Goal: Task Accomplishment & Management: Use online tool/utility

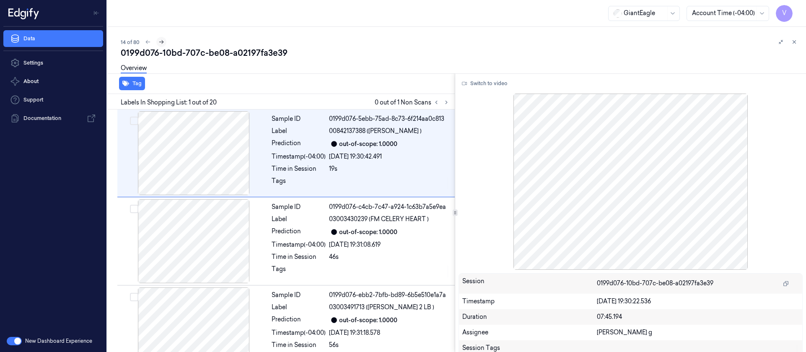
click at [163, 44] on icon at bounding box center [161, 42] width 6 height 6
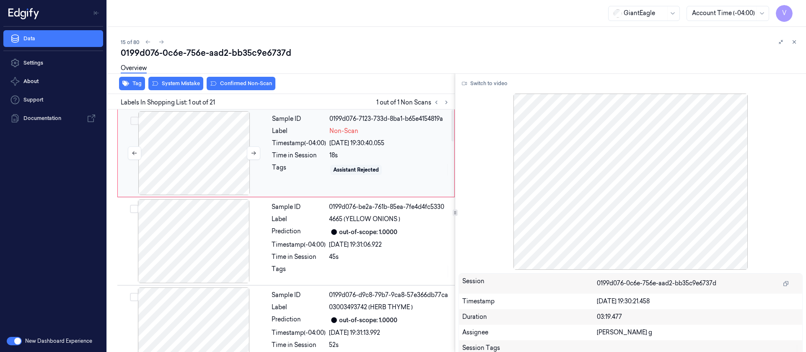
click at [205, 150] on div at bounding box center [193, 153] width 149 height 84
click at [499, 82] on button "Switch to video" at bounding box center [484, 83] width 52 height 13
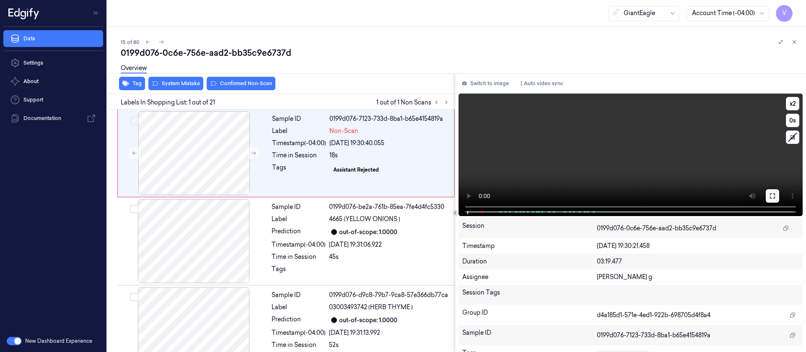
click at [769, 196] on icon at bounding box center [772, 195] width 7 height 7
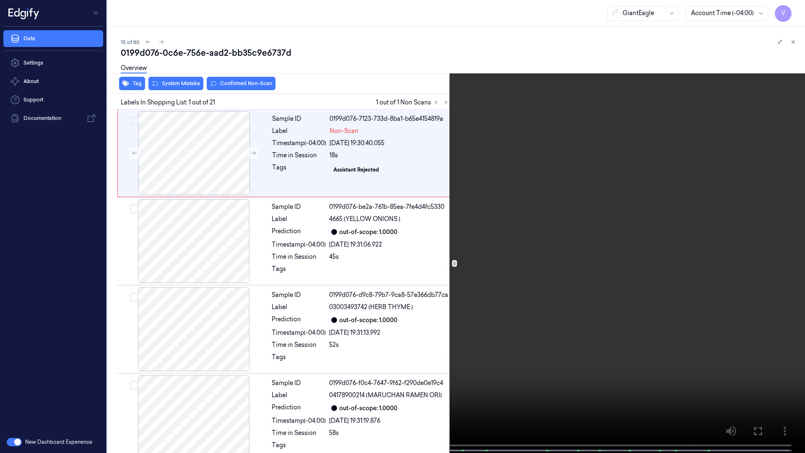
drag, startPoint x: 752, startPoint y: 426, endPoint x: 751, endPoint y: 349, distance: 77.1
click at [0, 0] on button at bounding box center [0, 0] width 0 height 0
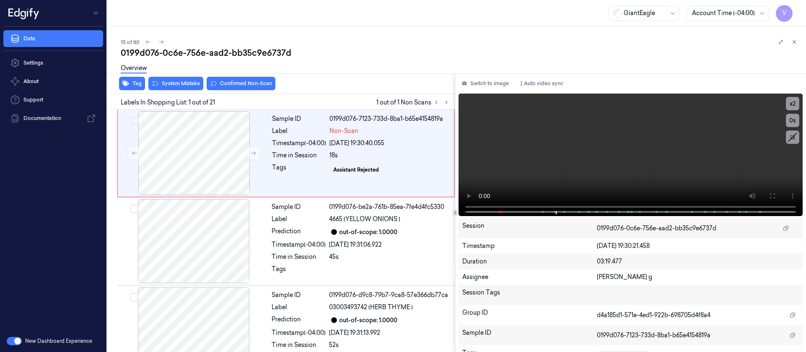
click at [479, 76] on div "Switch to image Auto video sync x 2 0 s Session 0199d076-0c6e-756e-aad2-bb35c9e…" at bounding box center [630, 212] width 351 height 278
click at [486, 86] on button "Switch to image" at bounding box center [485, 83] width 54 height 13
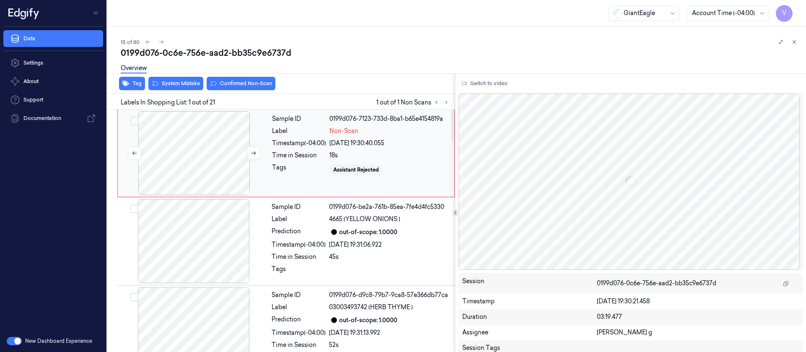
click at [193, 142] on div at bounding box center [193, 153] width 149 height 84
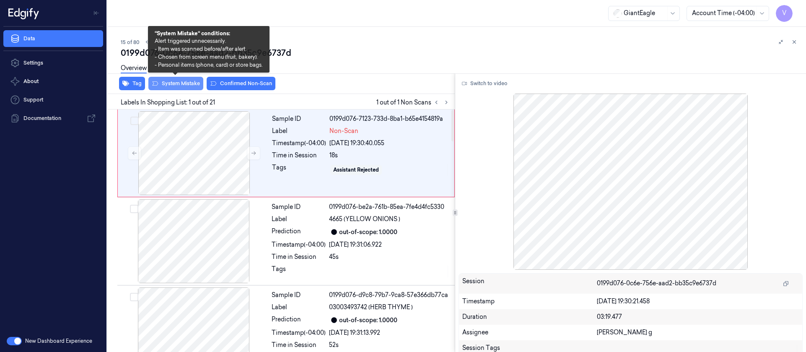
click at [185, 82] on button "System Mistake" at bounding box center [175, 83] width 55 height 13
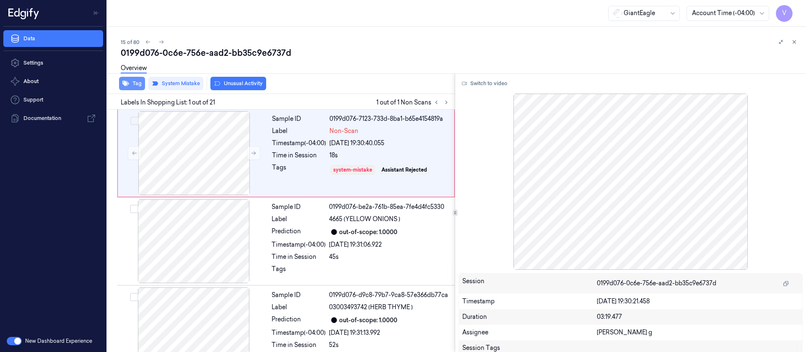
click at [135, 83] on button "Tag" at bounding box center [132, 83] width 26 height 13
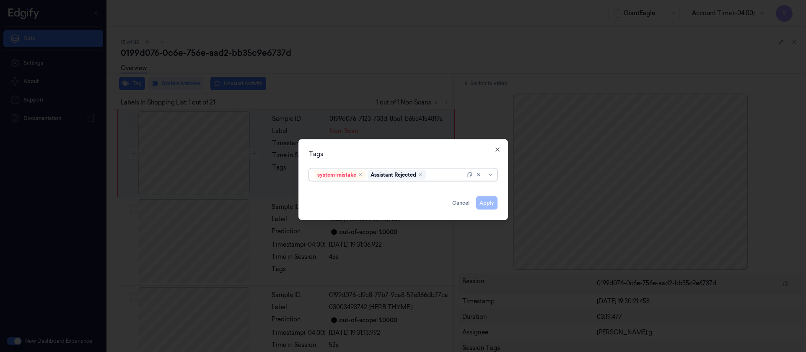
click at [435, 176] on div at bounding box center [445, 174] width 37 height 9
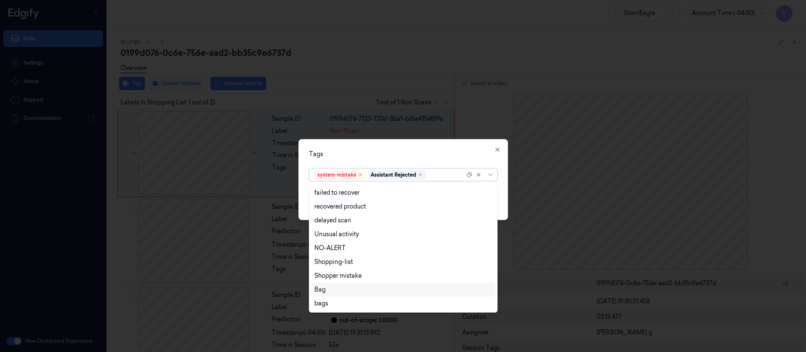
click at [331, 287] on div "Bag" at bounding box center [403, 289] width 178 height 9
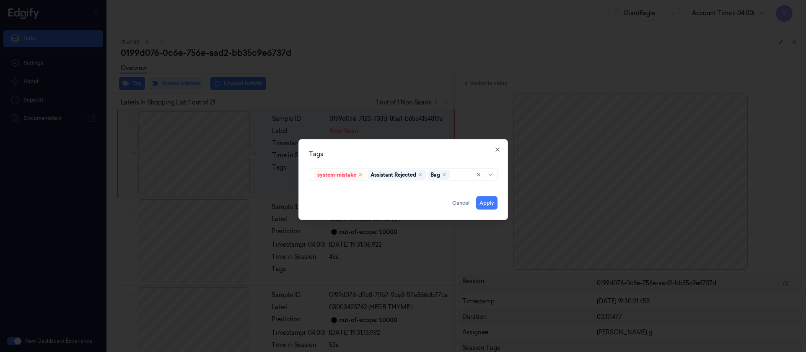
click at [425, 154] on div "Tags" at bounding box center [403, 153] width 189 height 9
click at [487, 199] on button "Apply" at bounding box center [486, 202] width 21 height 13
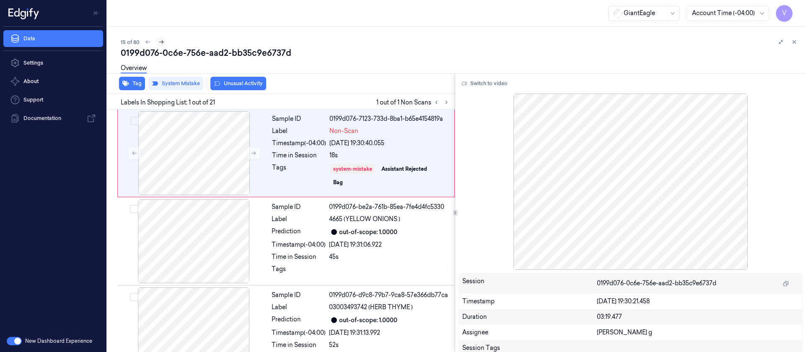
click at [163, 41] on icon at bounding box center [161, 42] width 6 height 6
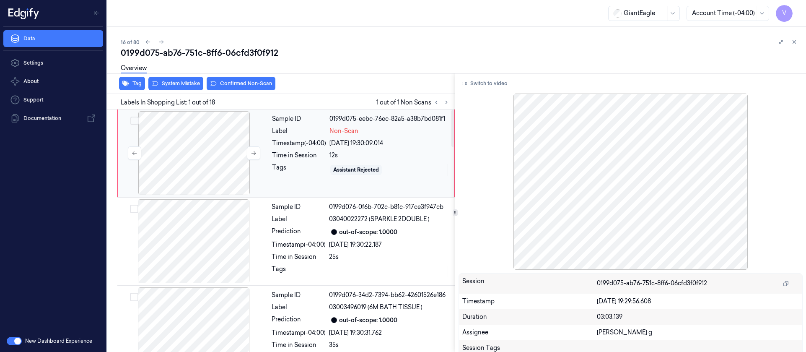
click at [189, 158] on div at bounding box center [193, 153] width 149 height 84
click at [251, 153] on icon at bounding box center [254, 153] width 6 height 6
click at [483, 79] on button "Switch to video" at bounding box center [484, 83] width 52 height 13
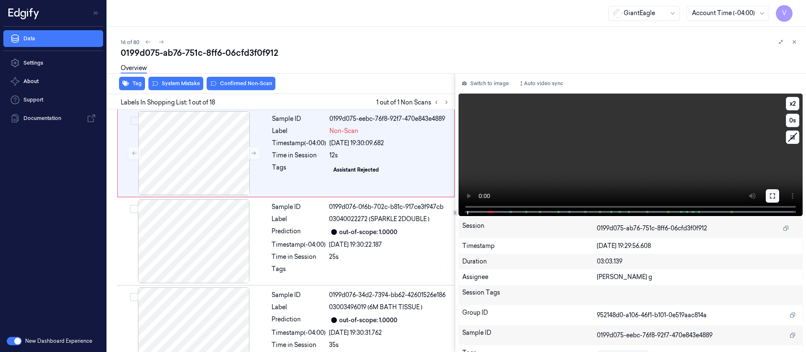
click at [770, 194] on icon at bounding box center [772, 195] width 7 height 7
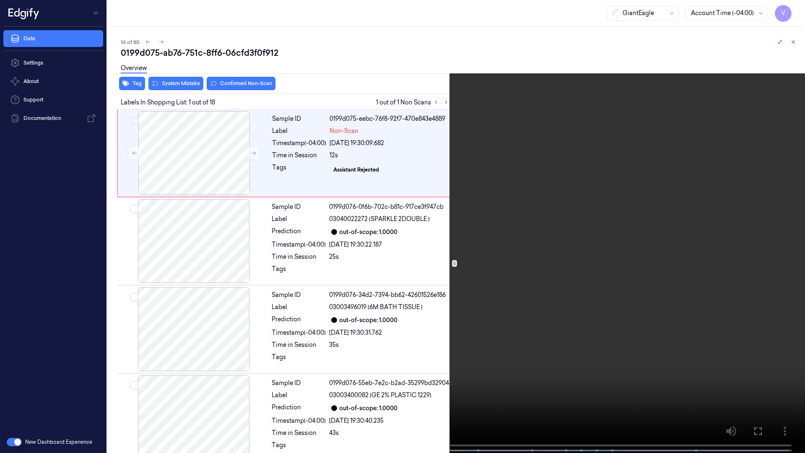
click at [0, 0] on icon at bounding box center [0, 0] width 0 height 0
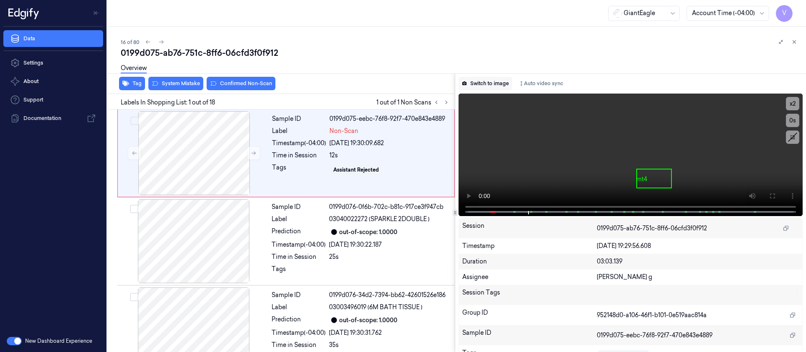
click at [486, 88] on button "Switch to image" at bounding box center [485, 83] width 54 height 13
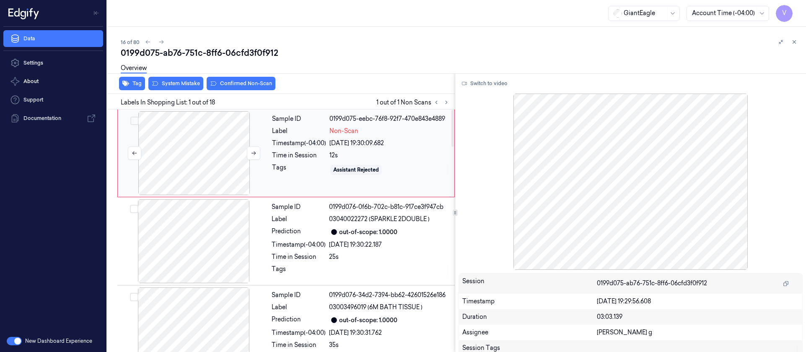
click at [189, 146] on div at bounding box center [193, 153] width 149 height 84
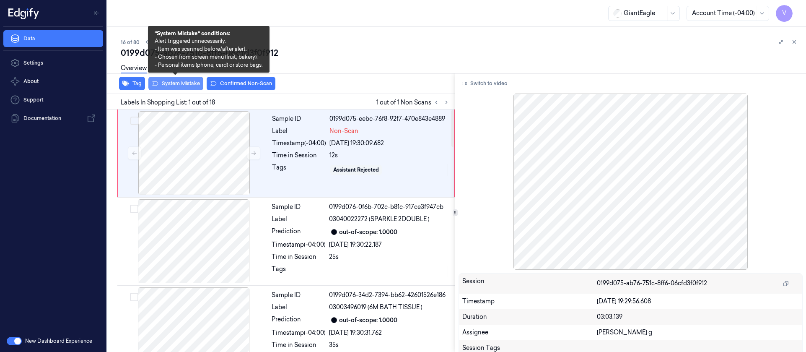
click at [173, 83] on button "System Mistake" at bounding box center [175, 83] width 55 height 13
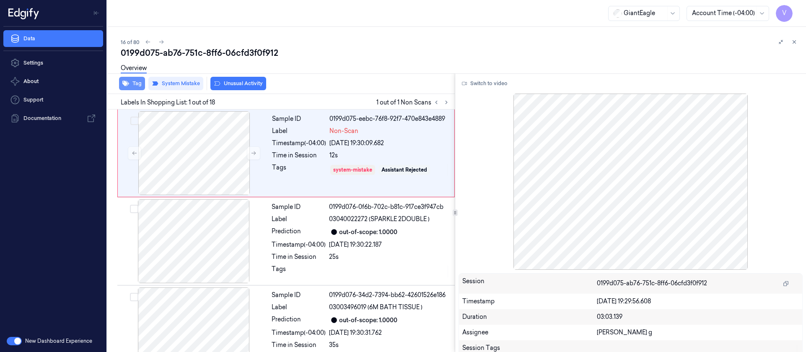
click at [131, 84] on button "Tag" at bounding box center [132, 83] width 26 height 13
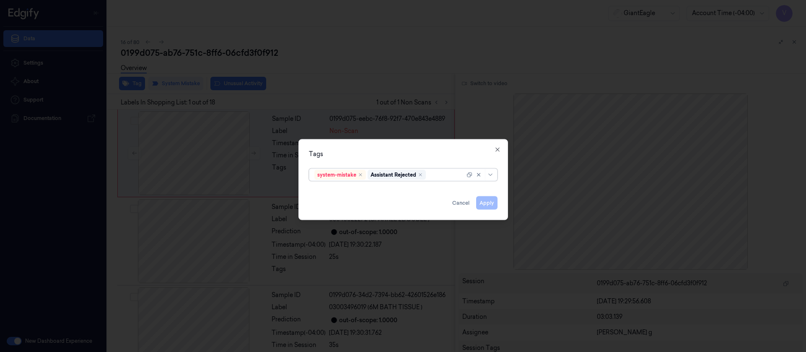
click at [440, 175] on div at bounding box center [445, 174] width 37 height 9
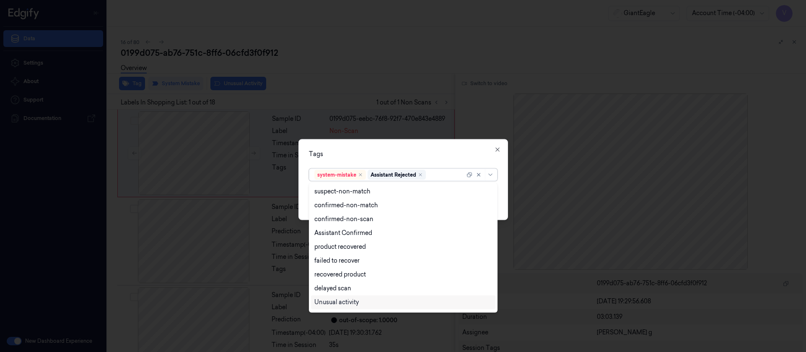
scroll to position [68, 0]
click at [319, 288] on div "Bag" at bounding box center [319, 289] width 11 height 9
click at [418, 156] on div "Tags" at bounding box center [403, 153] width 189 height 9
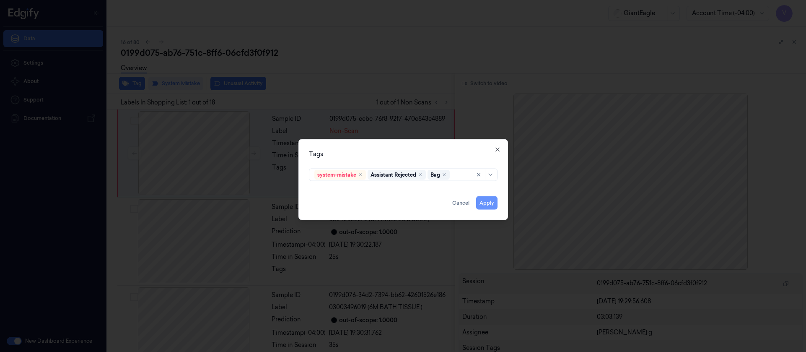
click at [486, 199] on button "Apply" at bounding box center [486, 202] width 21 height 13
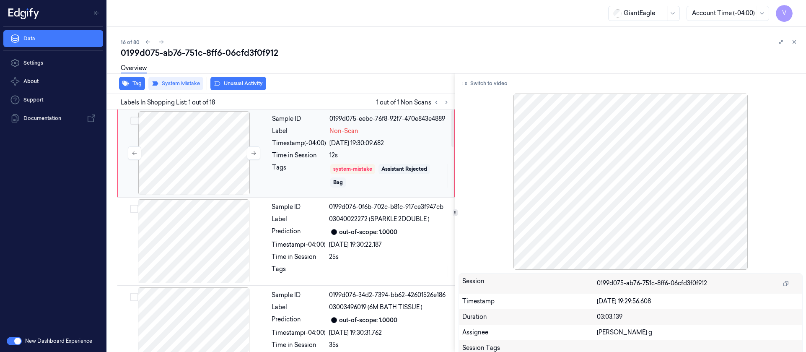
click at [207, 175] on div at bounding box center [193, 153] width 149 height 84
click at [160, 39] on icon at bounding box center [161, 42] width 6 height 6
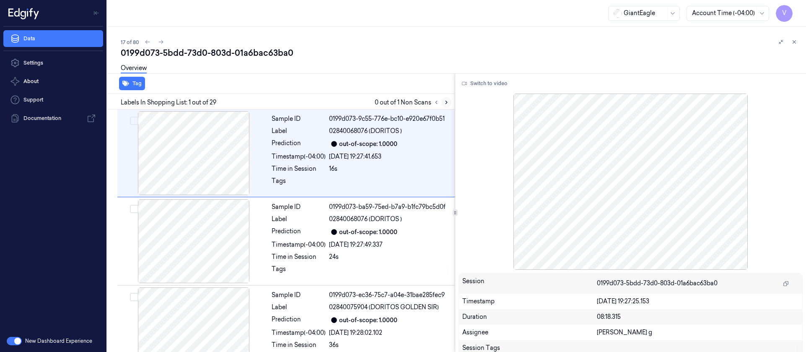
click at [444, 98] on button at bounding box center [446, 102] width 10 height 10
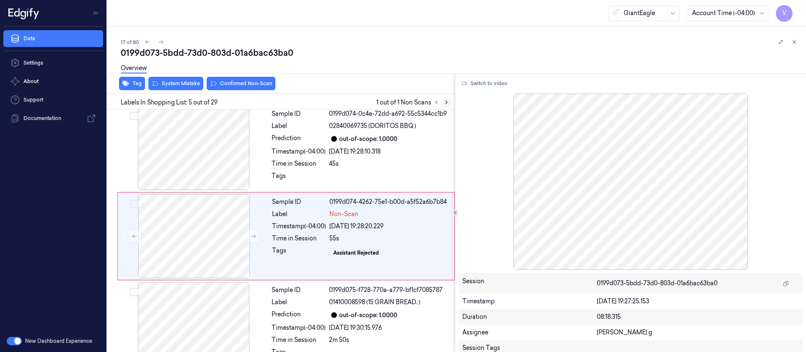
scroll to position [274, 0]
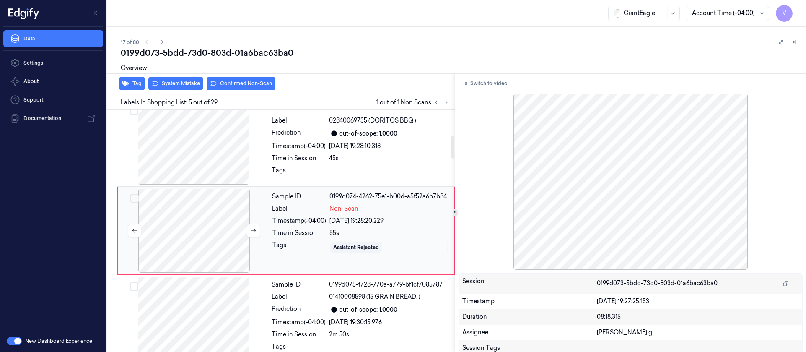
click at [220, 201] on div at bounding box center [193, 231] width 149 height 84
click at [196, 156] on div at bounding box center [193, 143] width 149 height 84
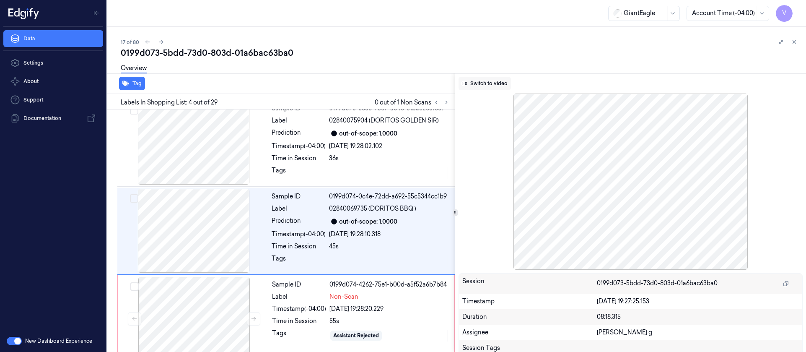
click at [500, 84] on button "Switch to video" at bounding box center [484, 83] width 52 height 13
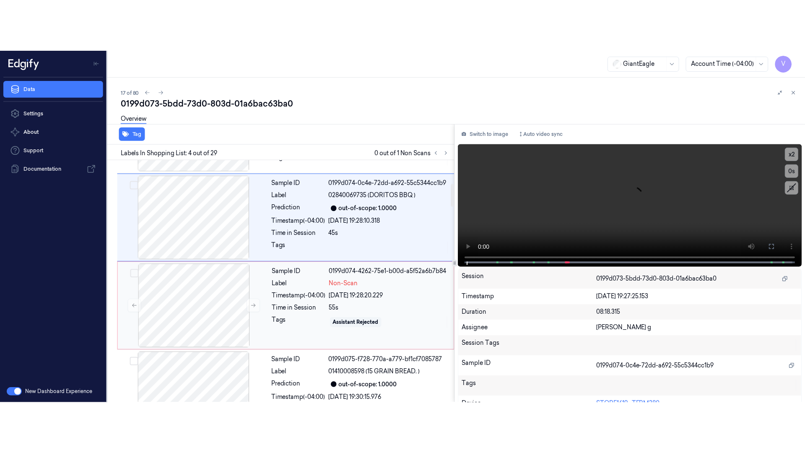
scroll to position [312, 0]
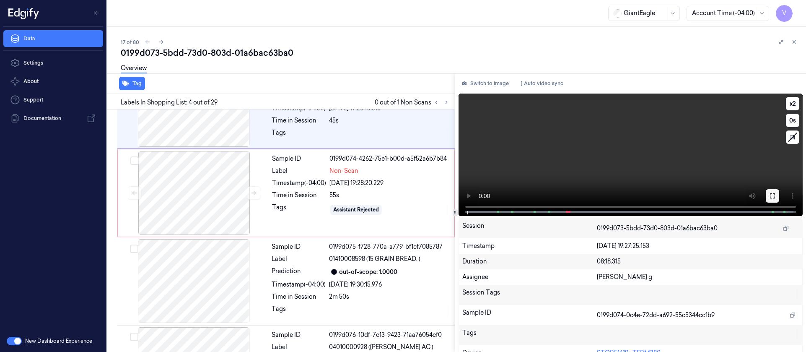
click at [773, 193] on button at bounding box center [772, 195] width 13 height 13
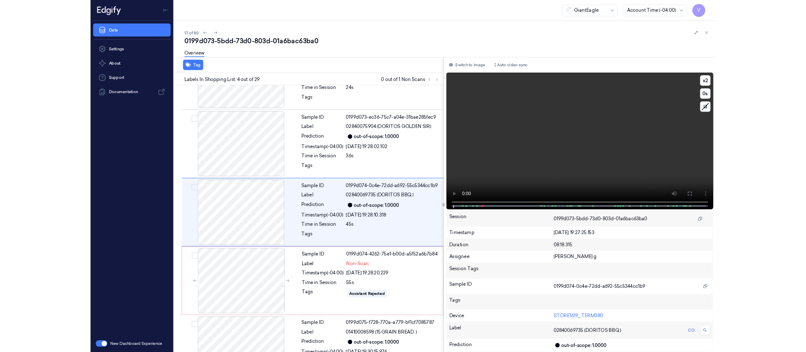
scroll to position [136, 0]
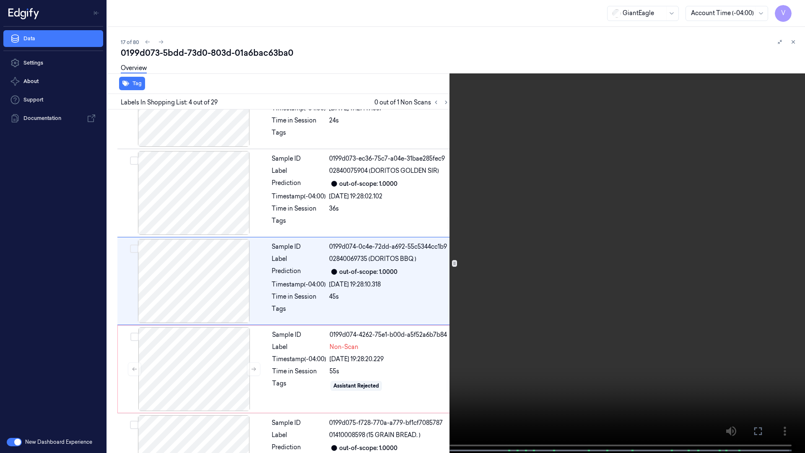
click at [86, 351] on span at bounding box center [86, 450] width 1 height 4
click at [0, 0] on button at bounding box center [0, 0] width 0 height 0
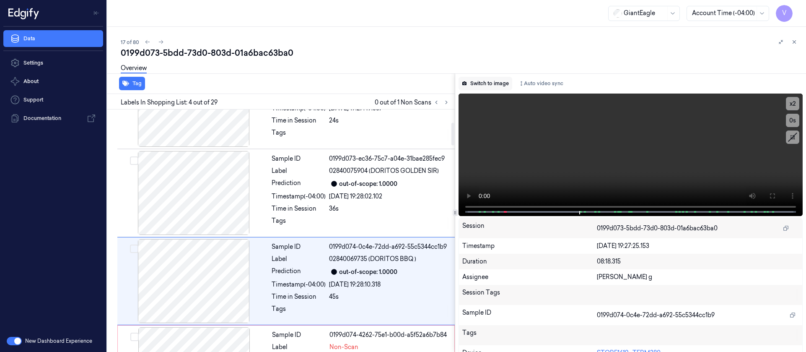
click at [493, 89] on button "Switch to image" at bounding box center [485, 83] width 54 height 13
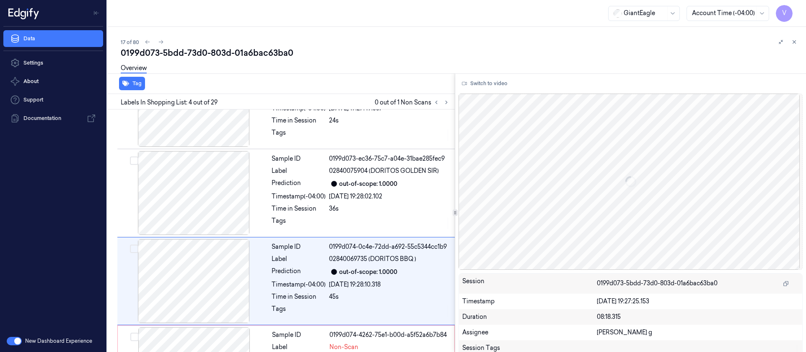
scroll to position [186, 0]
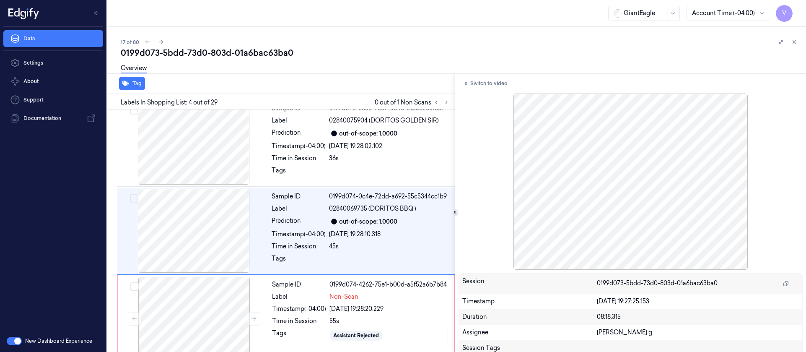
click at [323, 83] on div "Tag" at bounding box center [279, 83] width 351 height 21
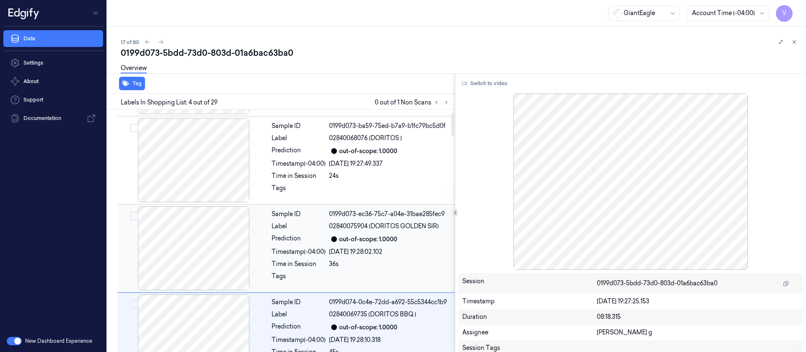
scroll to position [0, 0]
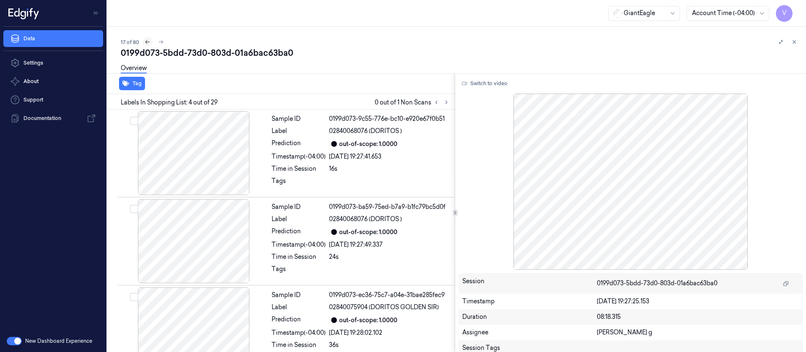
click at [144, 40] on button at bounding box center [147, 42] width 10 height 10
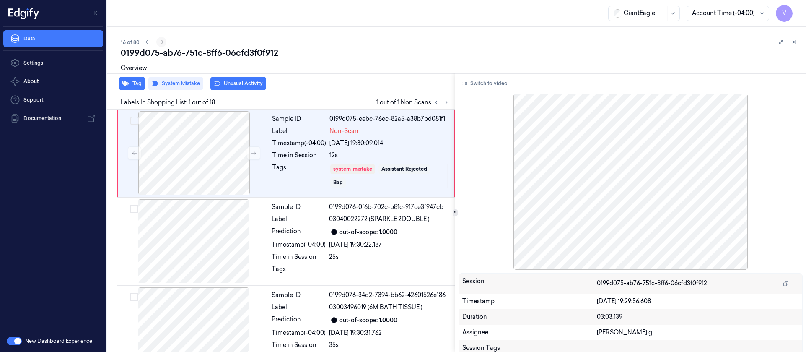
click at [161, 42] on icon at bounding box center [161, 42] width 6 height 6
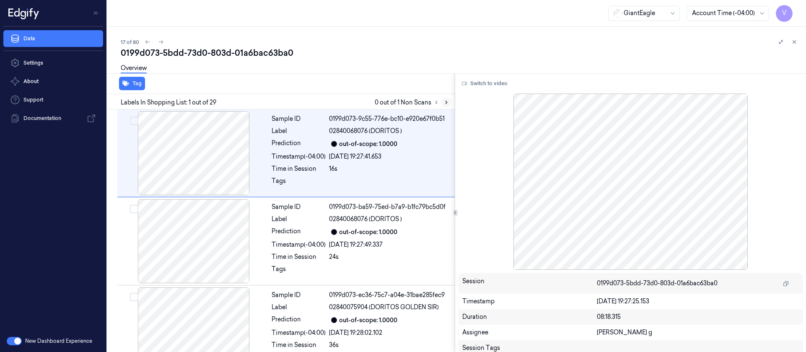
click at [446, 100] on icon at bounding box center [446, 102] width 6 height 6
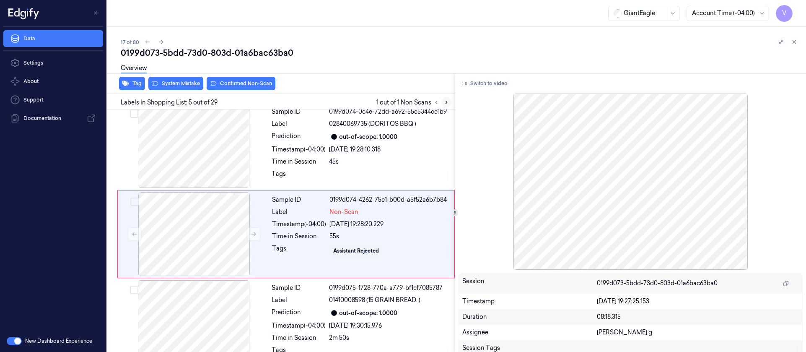
scroll to position [274, 0]
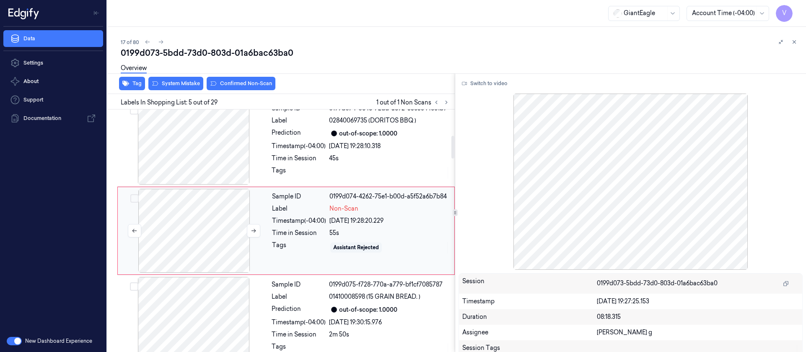
click at [207, 233] on div at bounding box center [193, 231] width 149 height 84
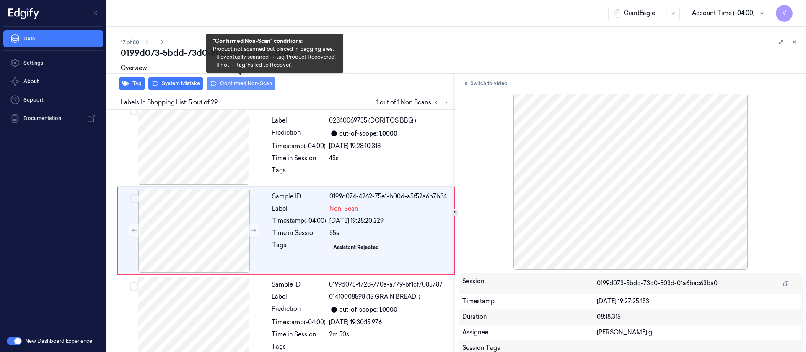
click at [239, 82] on button "Confirmed Non-Scan" at bounding box center [241, 83] width 69 height 13
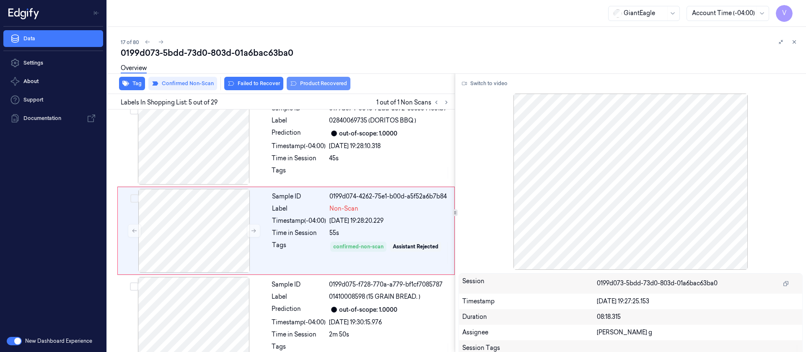
click at [310, 82] on button "Product Recovered" at bounding box center [319, 83] width 64 height 13
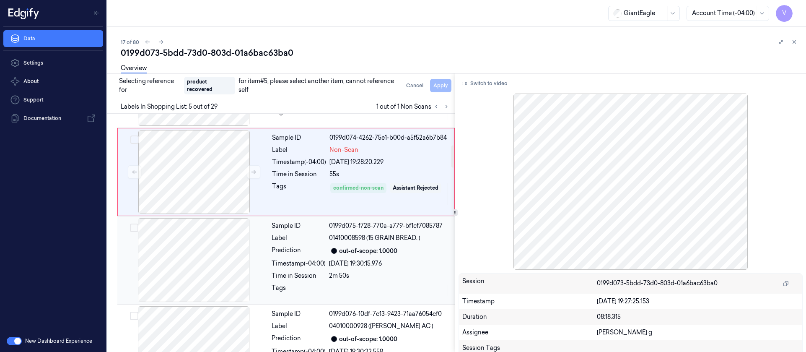
click at [194, 269] on div at bounding box center [193, 260] width 149 height 84
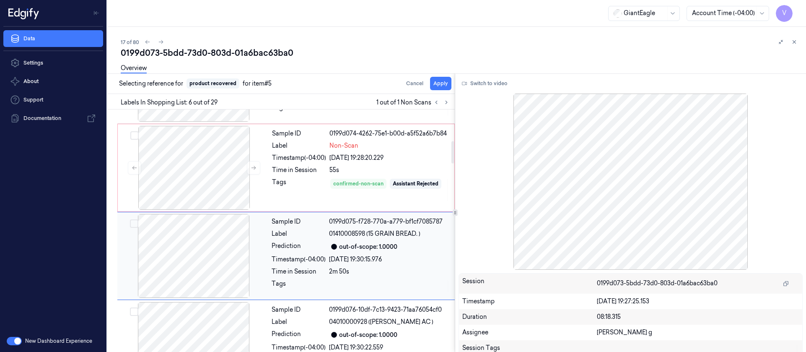
scroll to position [362, 0]
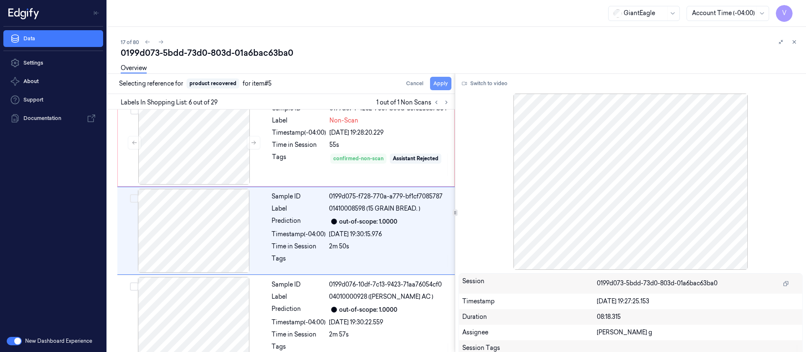
click at [443, 85] on button "Apply" at bounding box center [440, 83] width 21 height 13
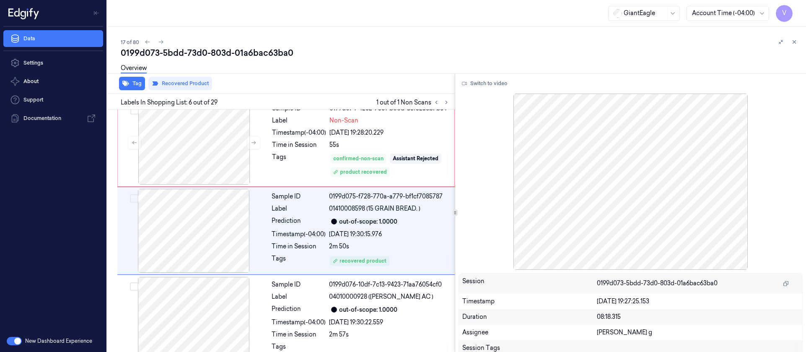
click at [309, 42] on div "17 of 80" at bounding box center [460, 42] width 678 height 10
click at [160, 43] on icon at bounding box center [161, 42] width 6 height 6
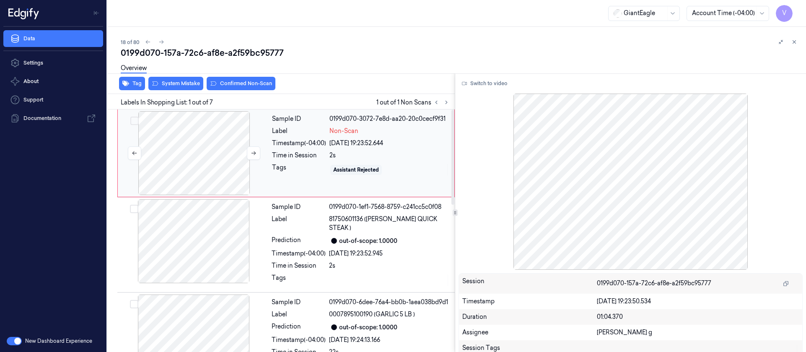
click at [173, 159] on div at bounding box center [193, 153] width 149 height 84
click at [259, 154] on button at bounding box center [253, 152] width 13 height 13
click at [258, 154] on button at bounding box center [253, 152] width 13 height 13
click at [210, 153] on div at bounding box center [193, 153] width 149 height 84
click at [192, 156] on div at bounding box center [193, 153] width 149 height 84
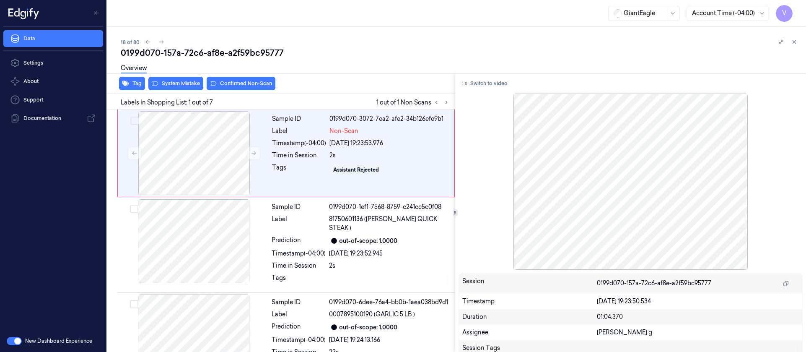
click at [298, 60] on div "Overview" at bounding box center [460, 69] width 678 height 21
click at [453, 103] on div "Tag System Mistake Confirmed Non-Scan Labels In Shopping List: 1 out of 7 1 out…" at bounding box center [455, 212] width 702 height 278
click at [450, 103] on button at bounding box center [446, 102] width 10 height 10
click at [159, 156] on div at bounding box center [193, 153] width 149 height 84
click at [484, 81] on button "Switch to video" at bounding box center [484, 83] width 52 height 13
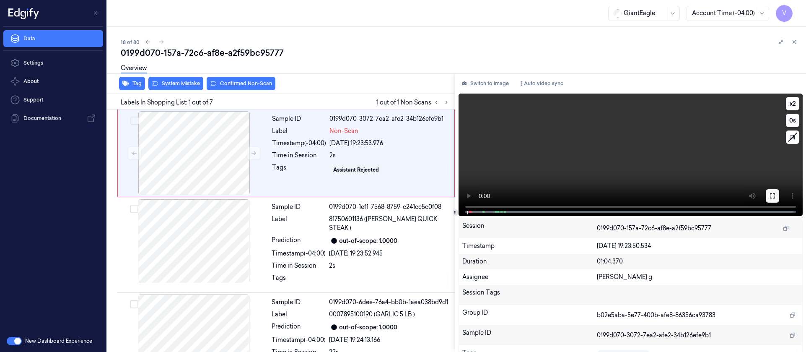
click at [769, 196] on icon at bounding box center [772, 195] width 7 height 7
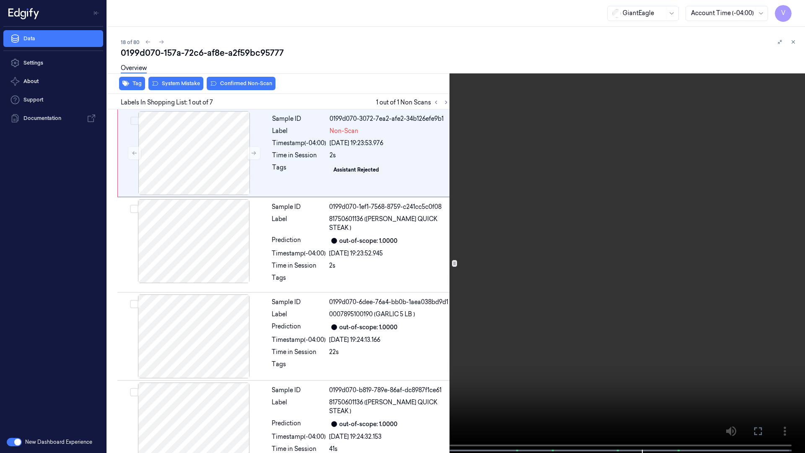
click at [0, 0] on icon at bounding box center [0, 0] width 0 height 0
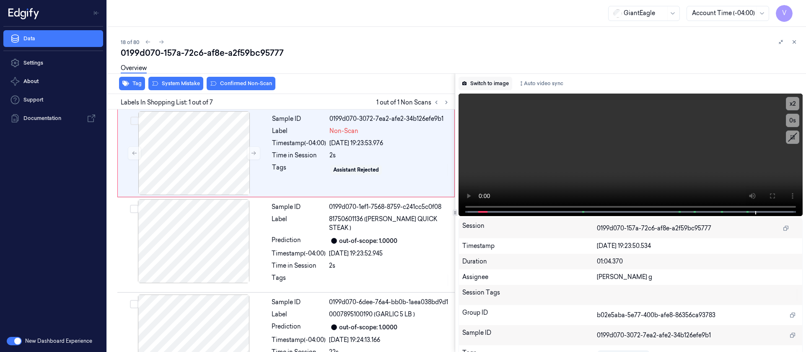
click at [492, 87] on button "Switch to image" at bounding box center [485, 83] width 54 height 13
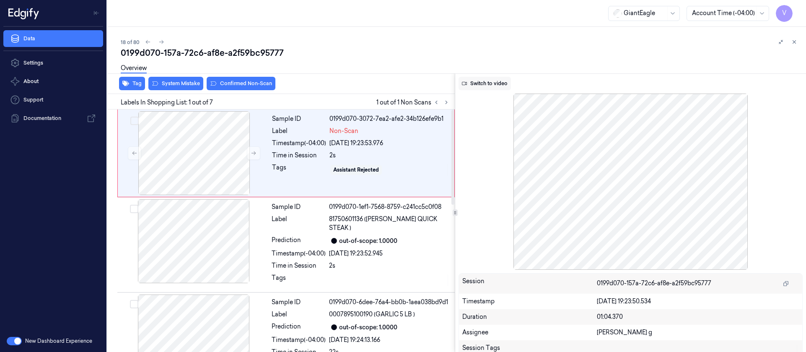
click at [480, 82] on button "Switch to video" at bounding box center [484, 83] width 52 height 13
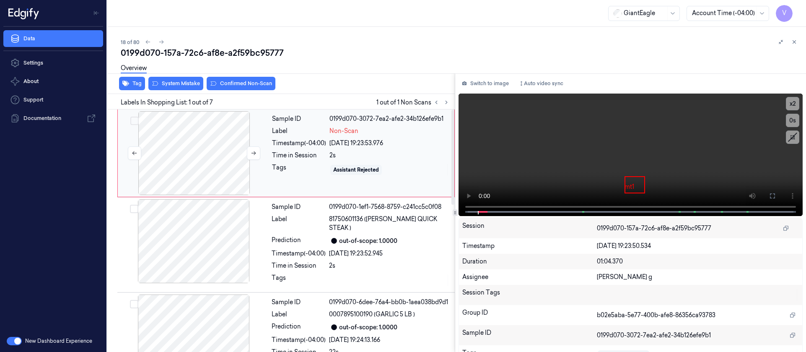
click at [190, 145] on div at bounding box center [193, 153] width 149 height 84
click at [474, 83] on button "Switch to image" at bounding box center [485, 83] width 54 height 13
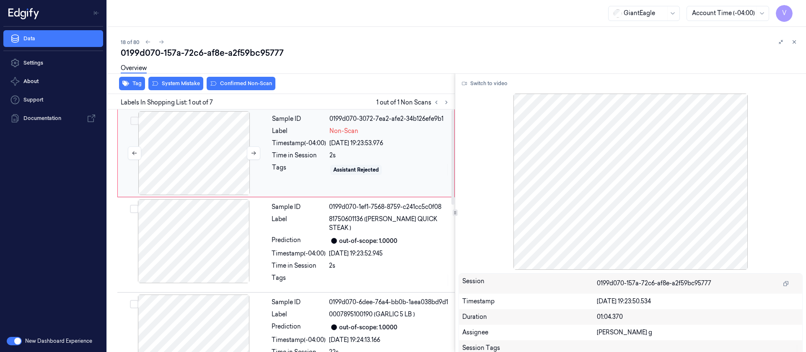
click at [189, 133] on div at bounding box center [193, 153] width 149 height 84
click at [252, 151] on icon at bounding box center [254, 153] width 6 height 6
click at [250, 149] on button at bounding box center [253, 152] width 13 height 13
click at [184, 81] on button "System Mistake" at bounding box center [175, 83] width 55 height 13
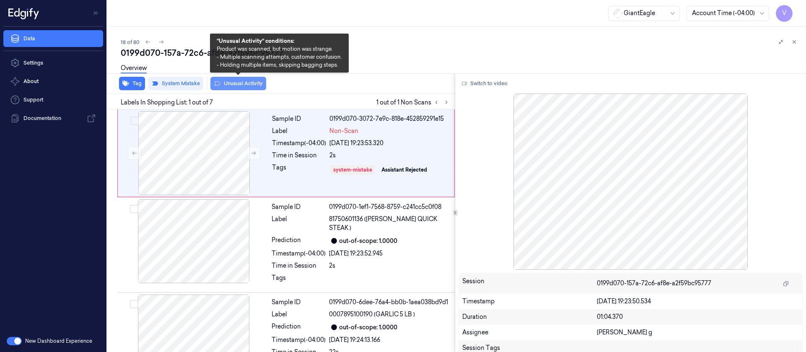
click at [232, 83] on button "Unusual Activity" at bounding box center [238, 83] width 56 height 13
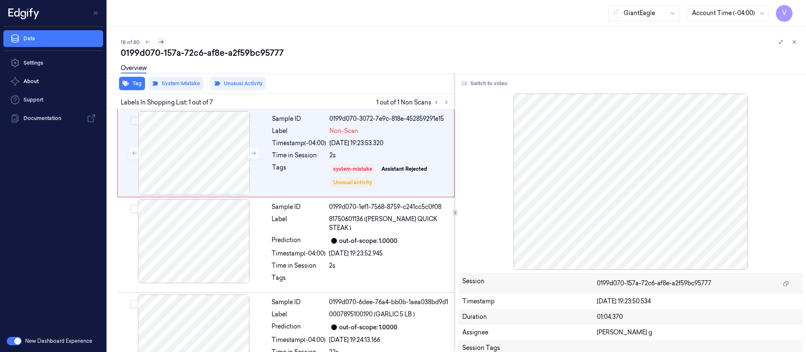
click at [163, 42] on icon at bounding box center [161, 42] width 6 height 6
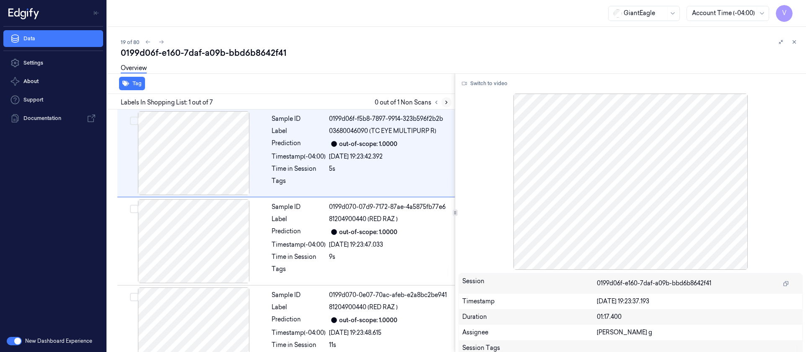
click at [448, 104] on icon at bounding box center [446, 102] width 6 height 6
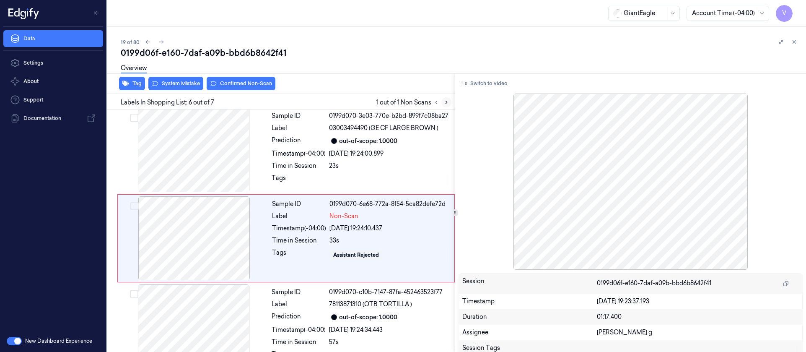
scroll to position [362, 0]
click at [174, 235] on div at bounding box center [193, 238] width 149 height 84
click at [202, 157] on div at bounding box center [193, 150] width 149 height 84
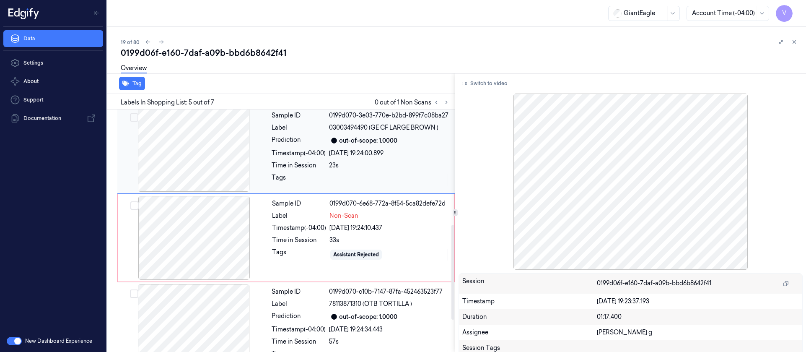
scroll to position [274, 0]
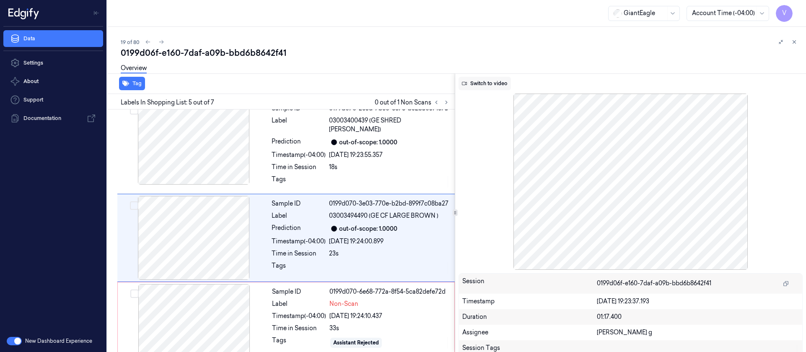
click at [481, 83] on button "Switch to video" at bounding box center [484, 83] width 52 height 13
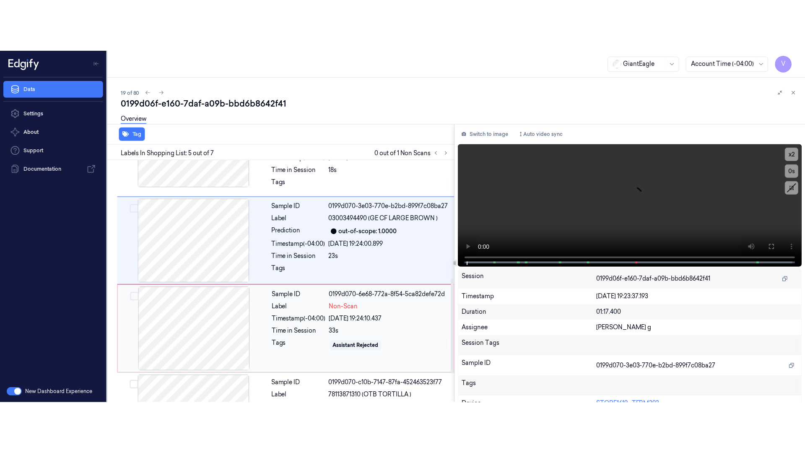
scroll to position [337, 0]
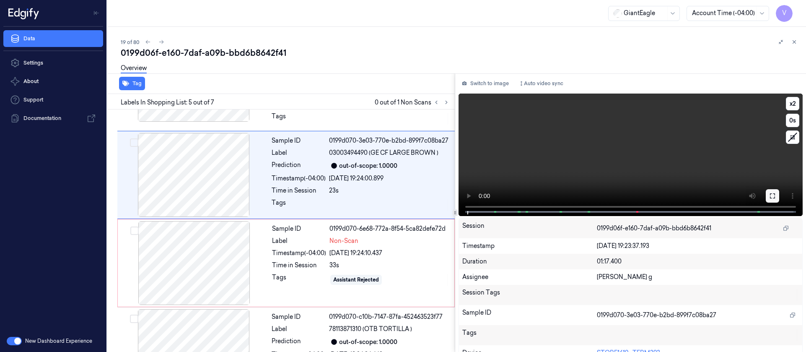
click at [771, 197] on icon at bounding box center [772, 195] width 7 height 7
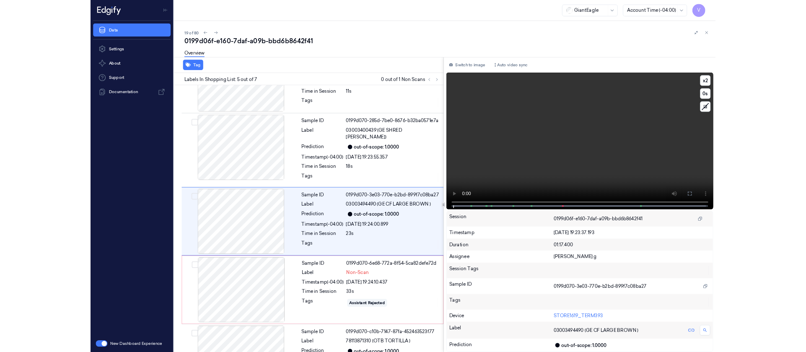
scroll to position [224, 0]
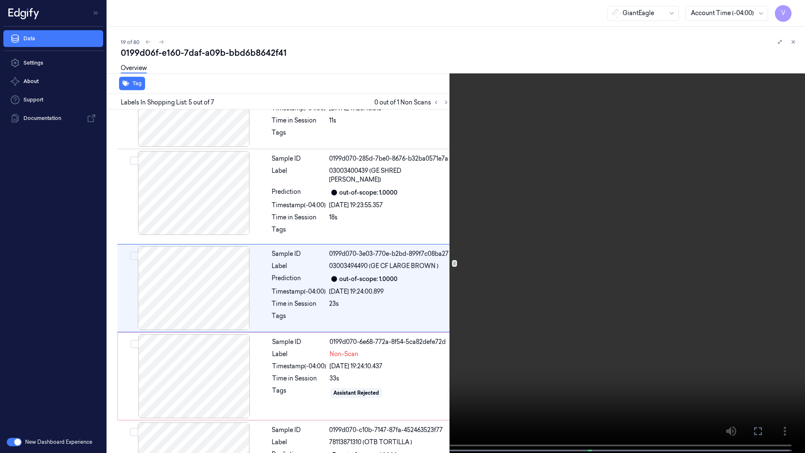
click at [0, 0] on button at bounding box center [0, 0] width 0 height 0
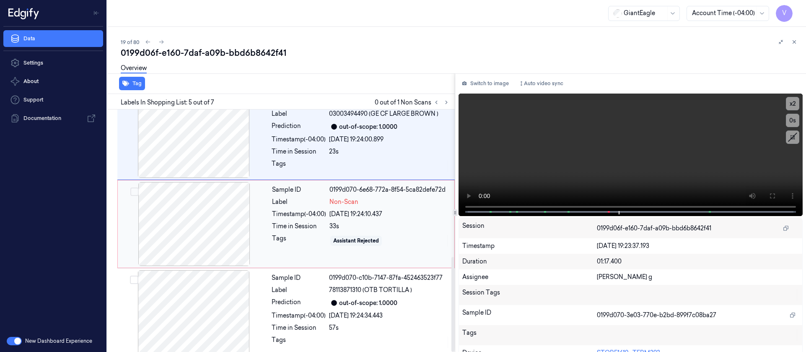
click at [189, 221] on div at bounding box center [193, 224] width 149 height 84
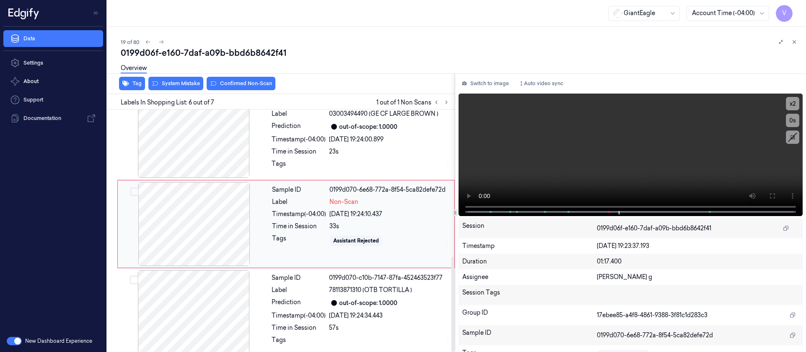
scroll to position [362, 0]
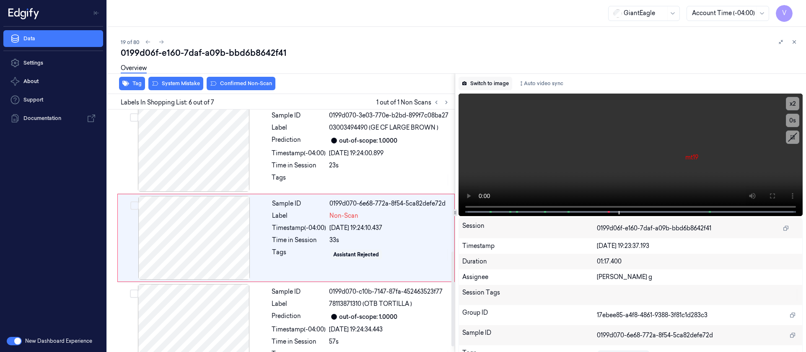
click at [484, 83] on button "Switch to image" at bounding box center [485, 83] width 54 height 13
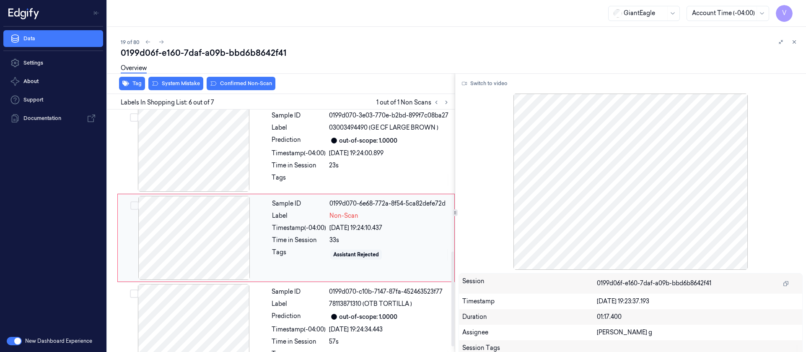
click at [215, 224] on div at bounding box center [193, 238] width 149 height 84
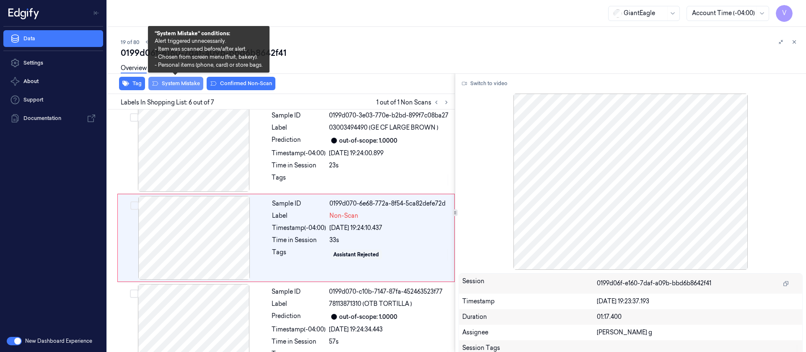
click at [193, 83] on button "System Mistake" at bounding box center [175, 83] width 55 height 13
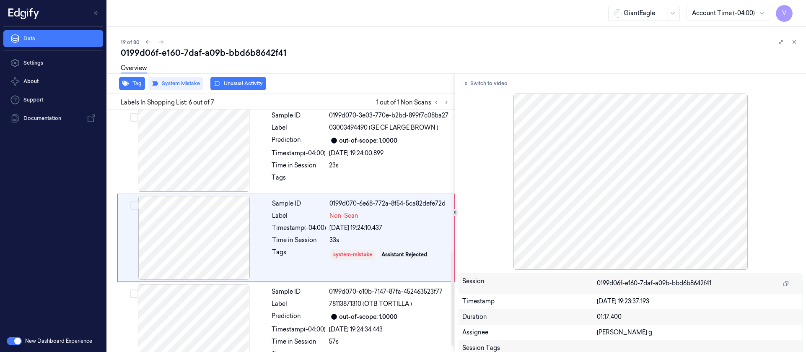
click at [365, 61] on div "Overview" at bounding box center [460, 69] width 678 height 21
click at [216, 221] on div at bounding box center [193, 238] width 149 height 84
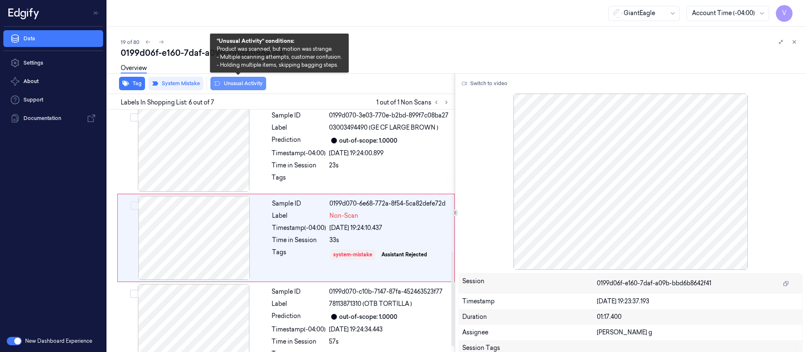
click at [259, 83] on button "Unusual Activity" at bounding box center [238, 83] width 56 height 13
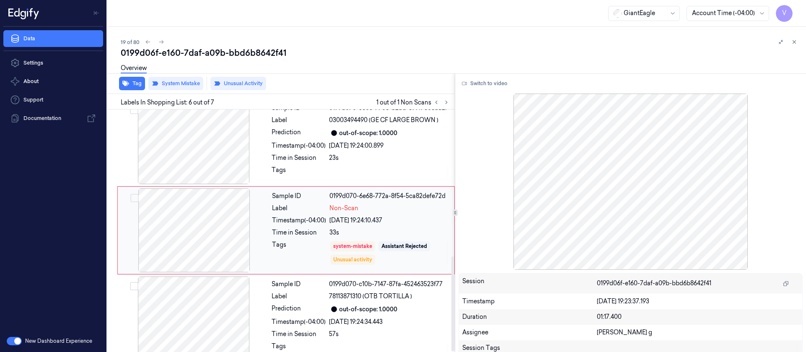
scroll to position [376, 0]
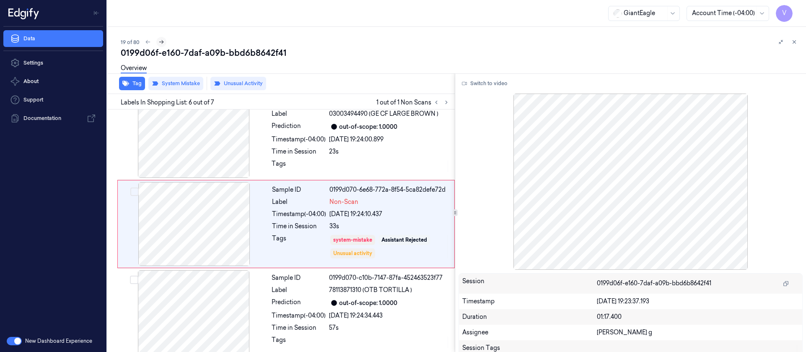
click at [161, 41] on icon at bounding box center [161, 42] width 6 height 6
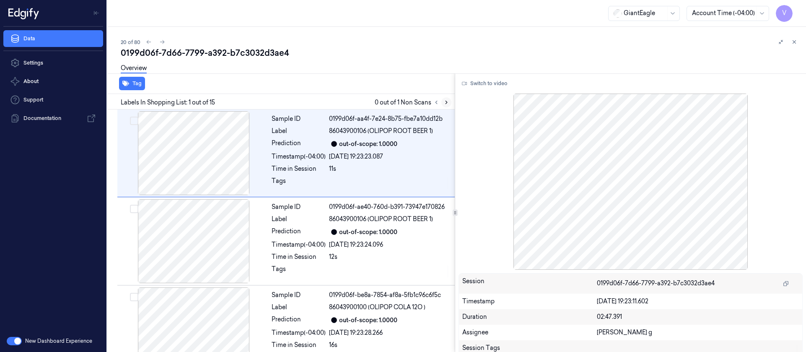
click at [443, 101] on button at bounding box center [446, 102] width 10 height 10
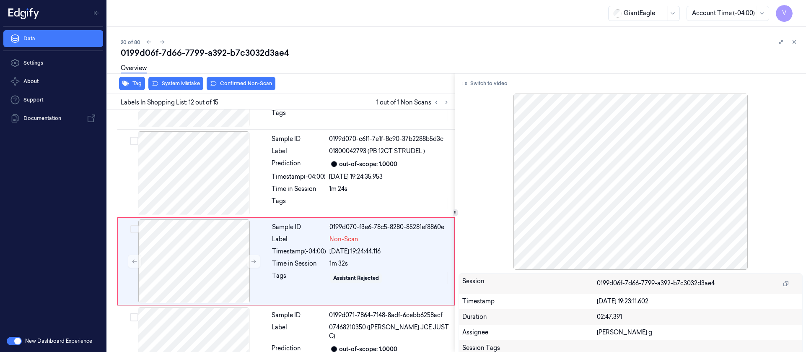
scroll to position [890, 0]
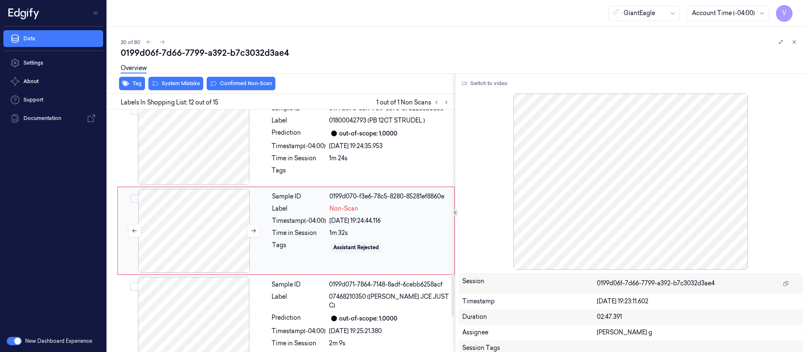
click at [152, 228] on div at bounding box center [193, 231] width 149 height 84
click at [214, 150] on div at bounding box center [193, 143] width 149 height 84
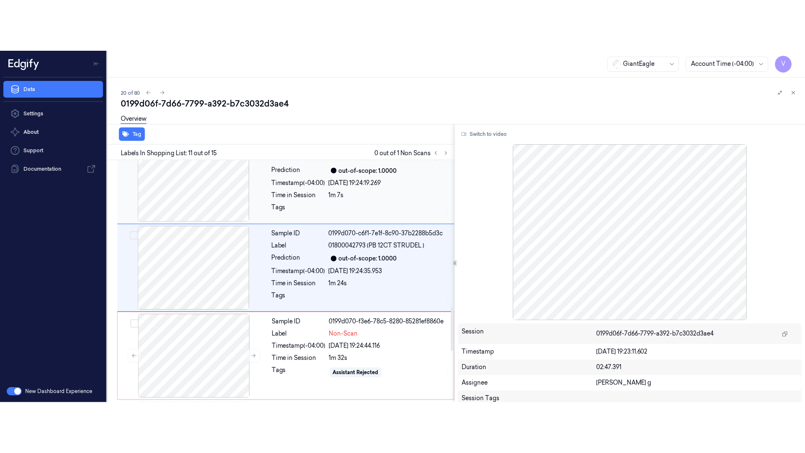
scroll to position [802, 0]
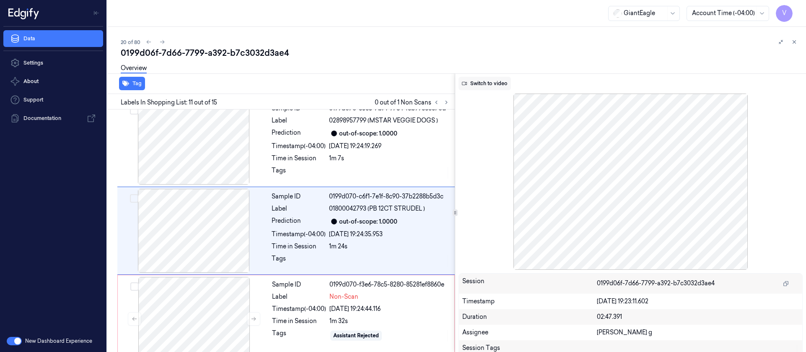
click at [475, 84] on button "Switch to video" at bounding box center [484, 83] width 52 height 13
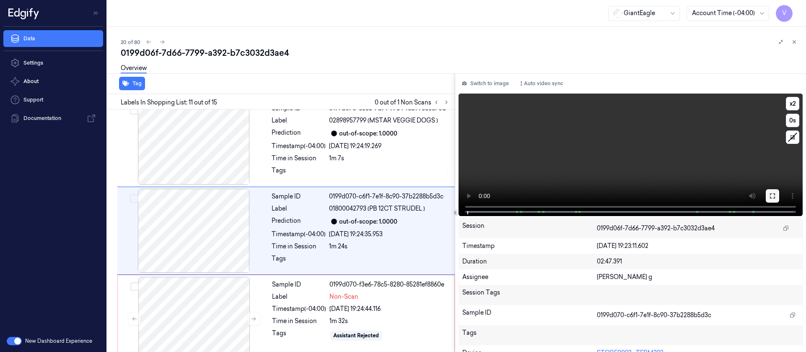
click at [766, 200] on button at bounding box center [772, 195] width 13 height 13
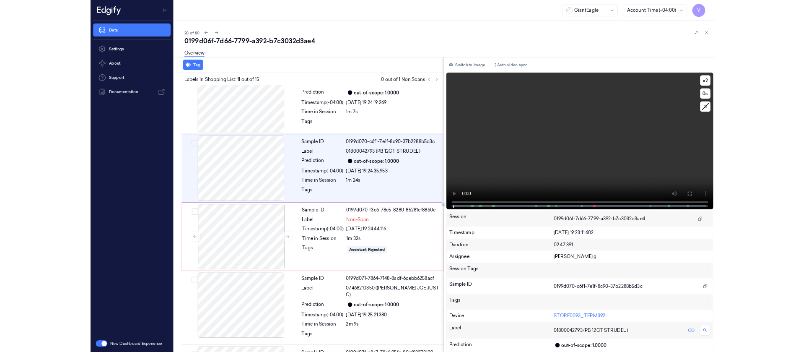
scroll to position [766, 0]
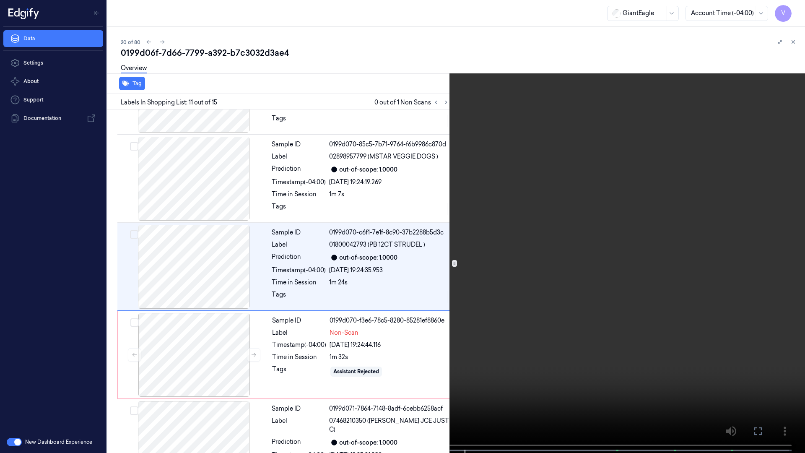
click at [0, 0] on icon at bounding box center [0, 0] width 0 height 0
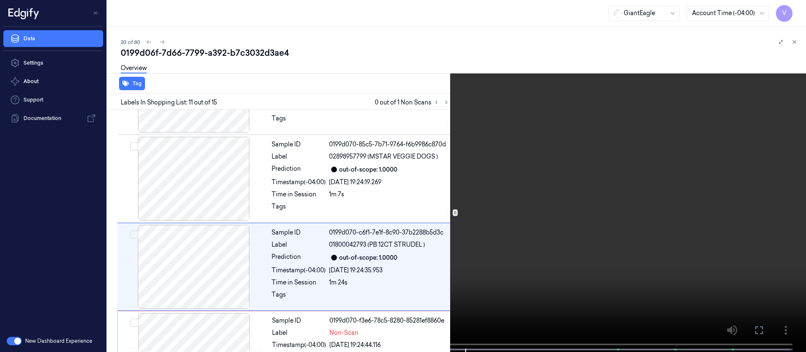
scroll to position [759, 0]
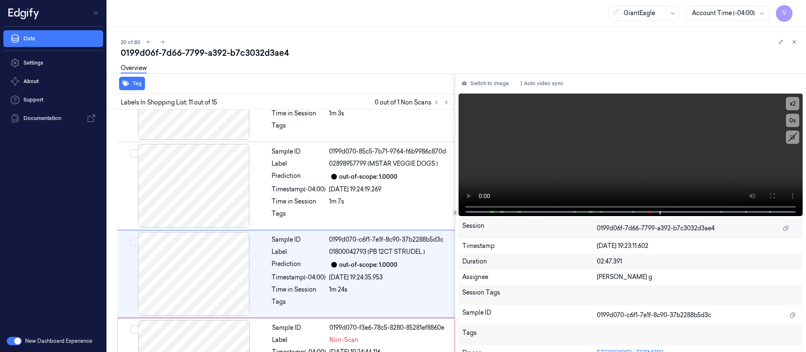
click at [496, 76] on div "Switch to image Auto video sync x 2 0 s Session 0199d06f-7d66-7799-a392-b7c3032…" at bounding box center [630, 212] width 351 height 278
click at [487, 84] on button "Switch to image" at bounding box center [485, 83] width 54 height 13
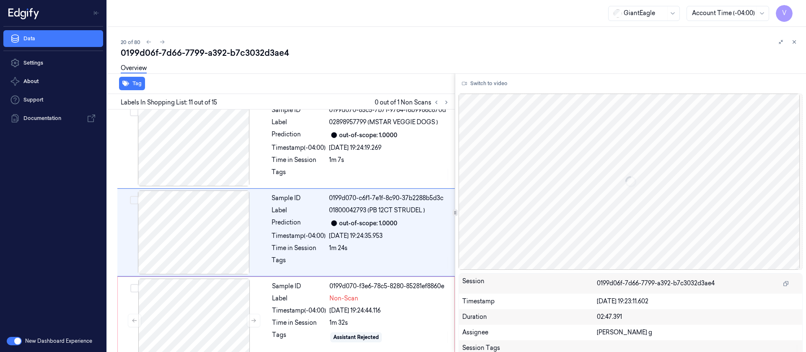
scroll to position [802, 0]
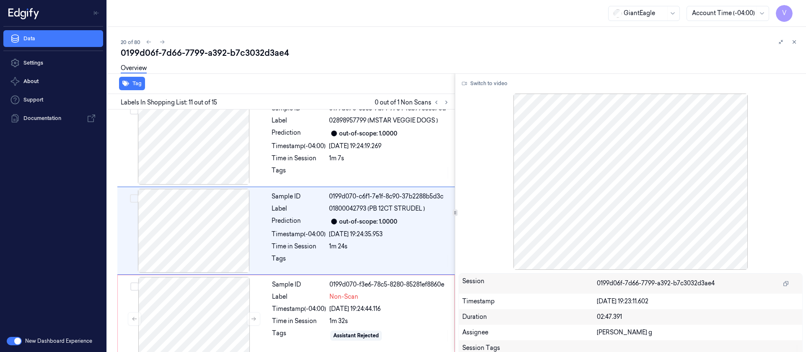
click at [335, 101] on div "Labels In Shopping List: 11 out of 15 0 out of 1 Non Scans" at bounding box center [279, 102] width 351 height 16
click at [198, 322] on div at bounding box center [193, 319] width 149 height 84
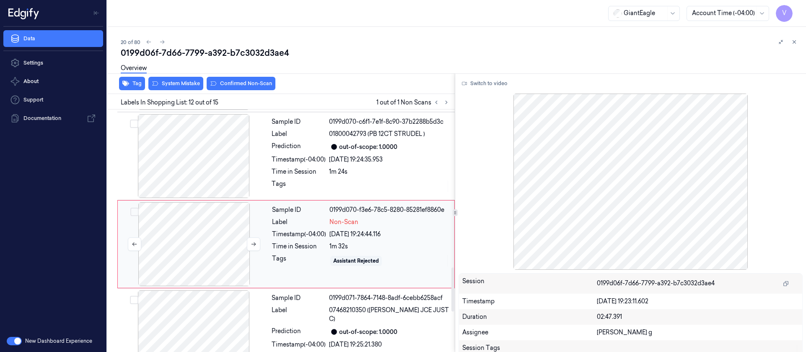
scroll to position [890, 0]
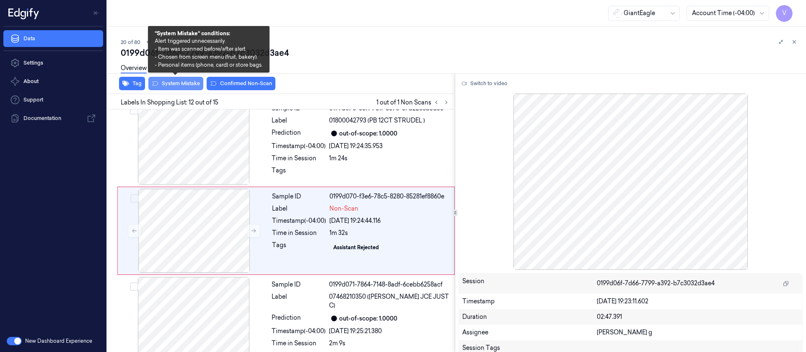
click at [170, 86] on button "System Mistake" at bounding box center [175, 83] width 55 height 13
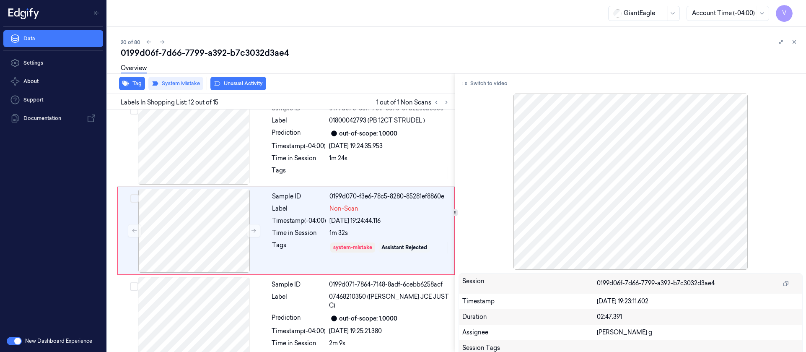
click at [469, 45] on div "20 of 80" at bounding box center [460, 42] width 678 height 10
click at [161, 42] on icon at bounding box center [162, 42] width 6 height 6
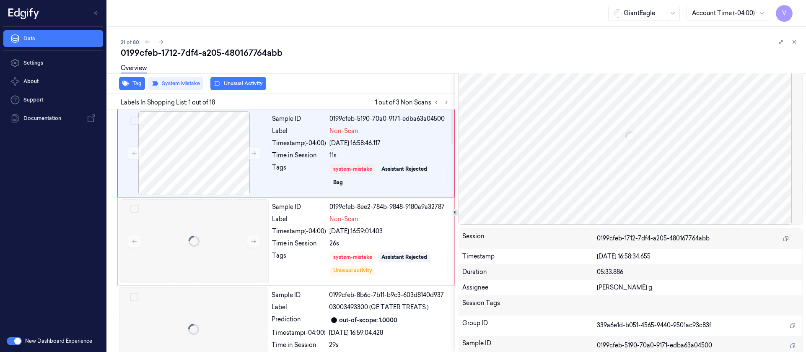
scroll to position [84, 0]
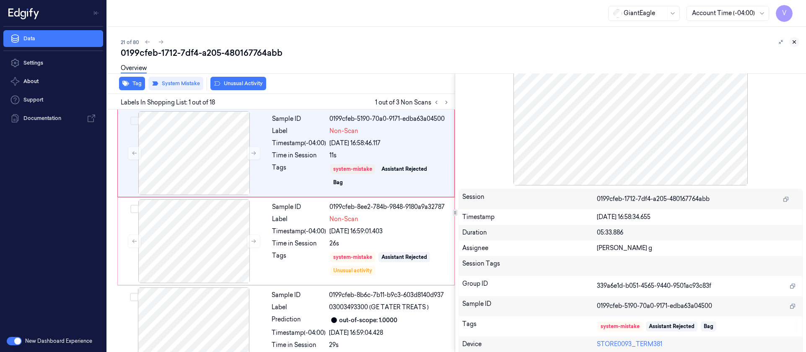
click at [794, 44] on icon at bounding box center [794, 42] width 6 height 6
